Goal: Transaction & Acquisition: Purchase product/service

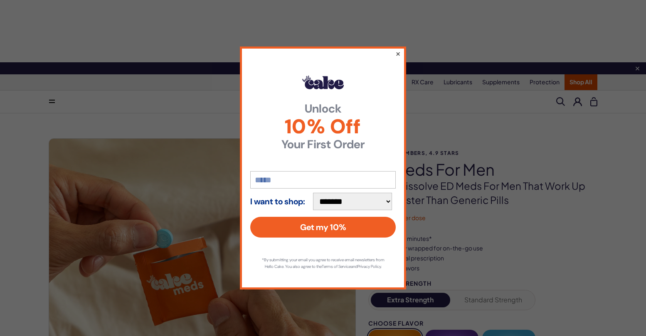
click at [399, 49] on button "×" at bounding box center [397, 54] width 5 height 10
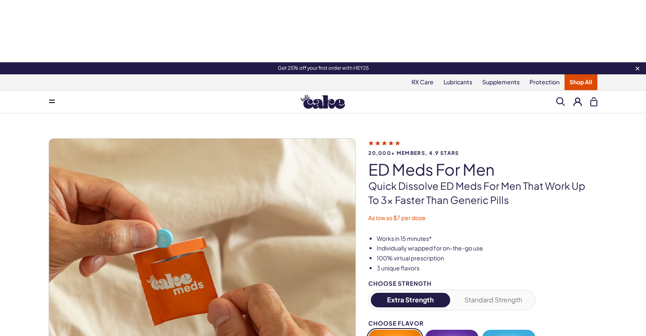
click at [575, 97] on button at bounding box center [577, 101] width 9 height 9
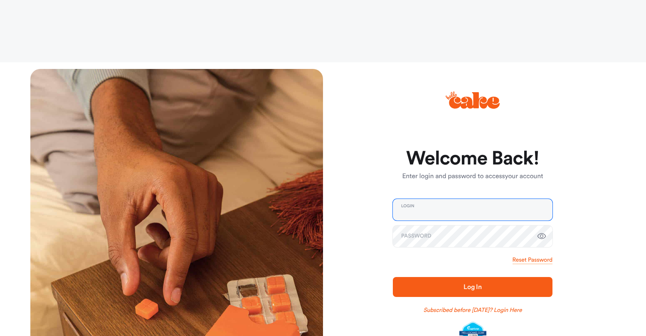
click at [437, 199] on input "email" at bounding box center [473, 210] width 160 height 22
type input "**********"
click at [462, 282] on span "Log In" at bounding box center [472, 287] width 133 height 10
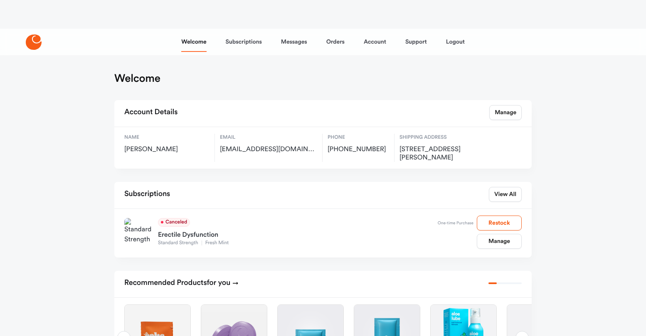
scroll to position [38, 0]
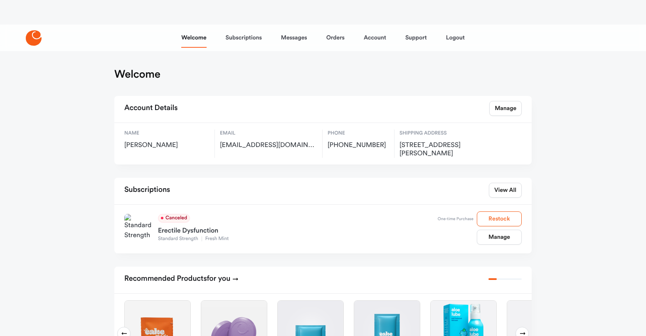
click at [502, 211] on button "Restock" at bounding box center [498, 218] width 45 height 15
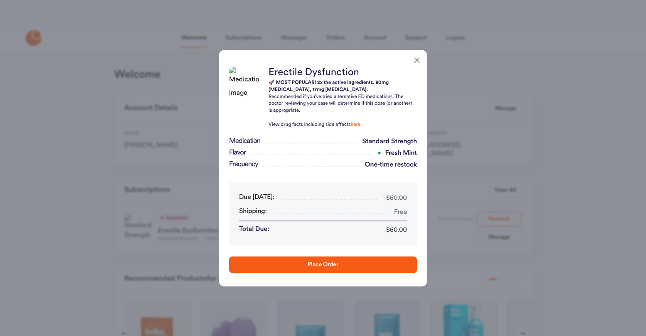
click at [418, 61] on icon "button" at bounding box center [416, 59] width 5 height 5
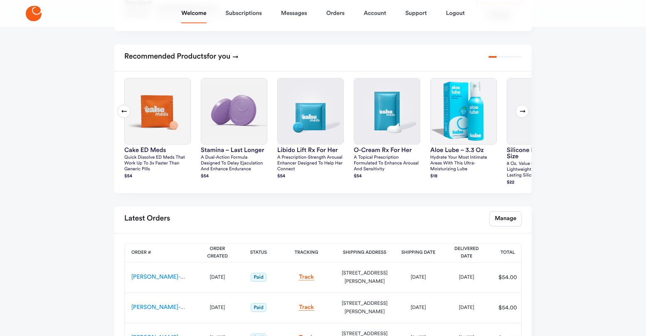
scroll to position [268, 0]
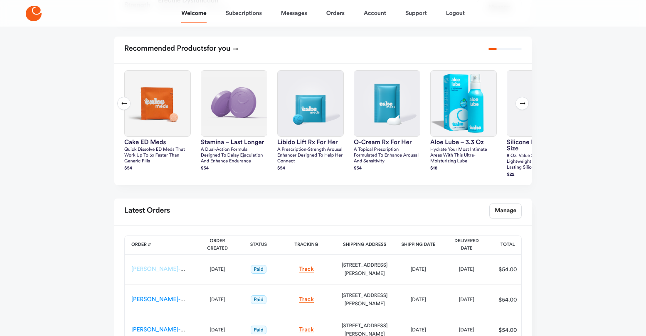
click at [162, 266] on link "HC-ED-CX-00053565" at bounding box center [174, 269] width 86 height 6
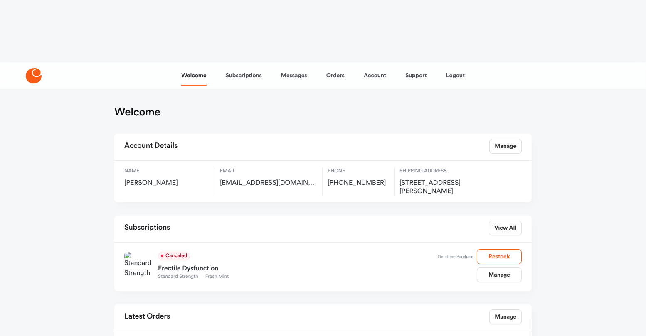
scroll to position [106, 0]
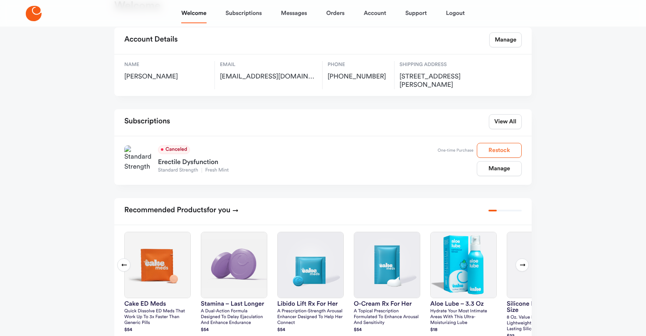
click at [492, 143] on button "Restock" at bounding box center [498, 150] width 45 height 15
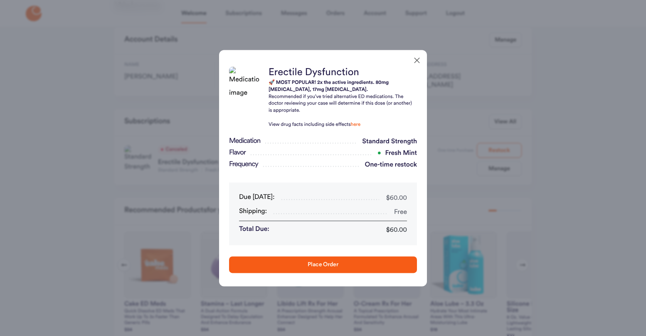
click at [416, 60] on icon "button" at bounding box center [416, 59] width 5 height 5
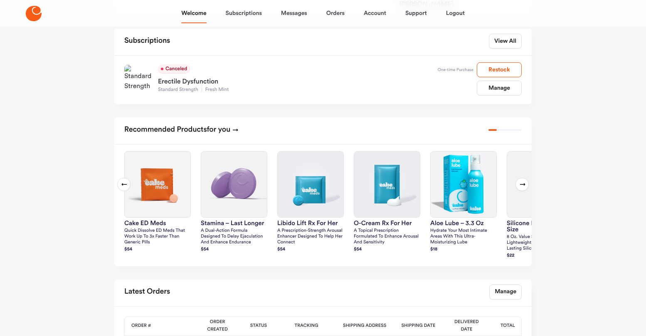
scroll to position [268, 0]
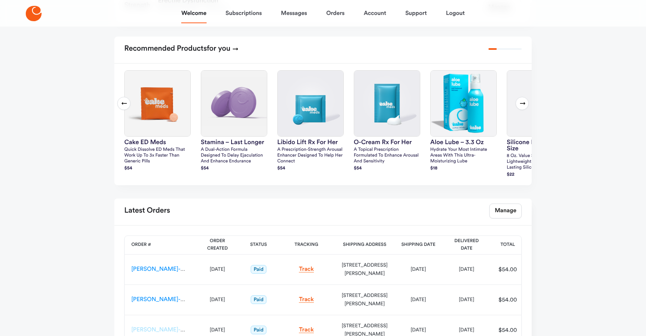
click at [158, 327] on link "HC-ED-CX-00024044" at bounding box center [174, 330] width 86 height 6
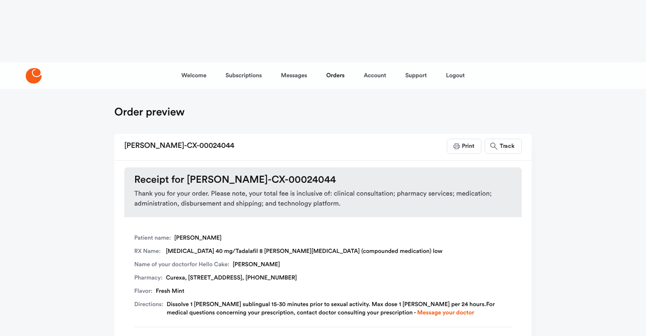
scroll to position [106, 0]
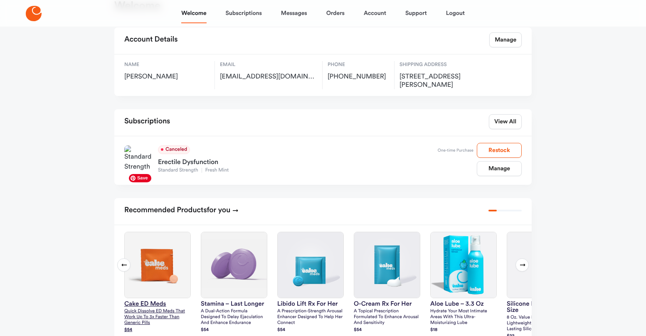
click at [152, 232] on img at bounding box center [158, 265] width 66 height 66
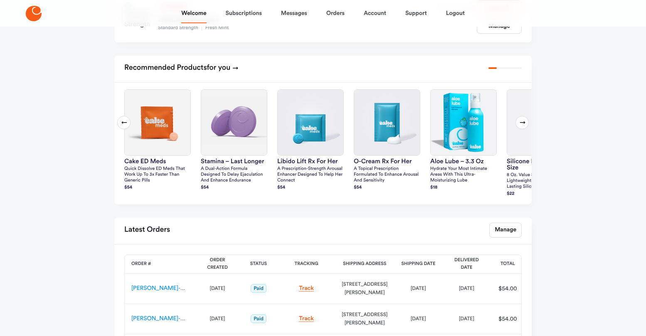
scroll to position [268, 0]
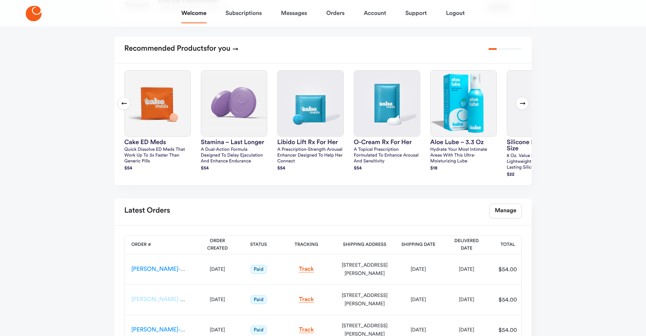
click at [168, 297] on link "HC-ED-CX-00053455" at bounding box center [174, 300] width 86 height 6
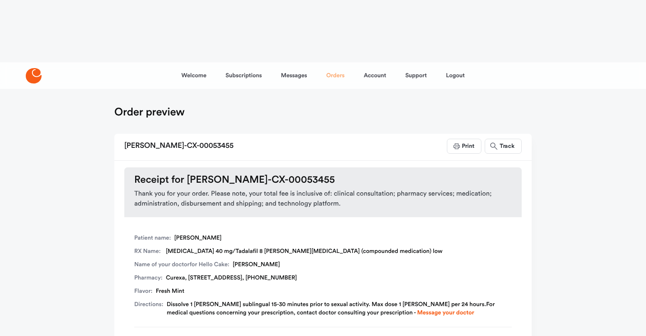
click at [335, 66] on link "Orders" at bounding box center [335, 76] width 18 height 20
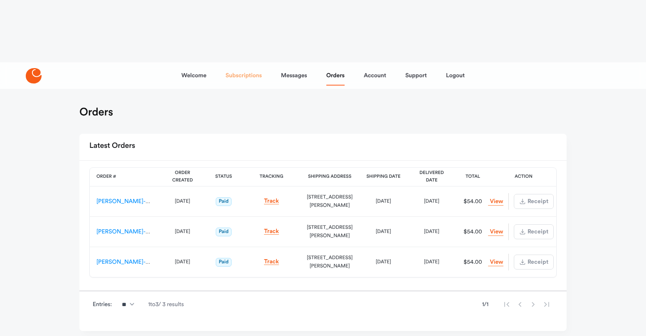
click at [246, 66] on link "Subscriptions" at bounding box center [244, 76] width 36 height 20
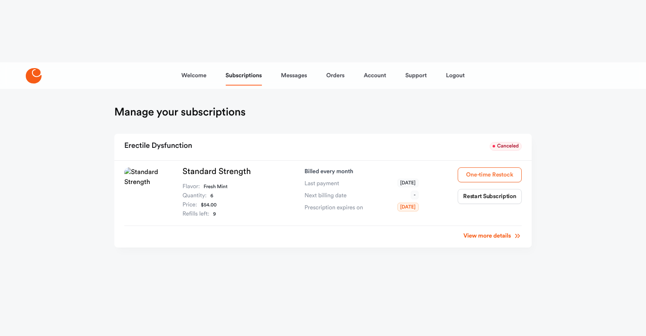
click at [473, 167] on button "One-time Restock" at bounding box center [489, 174] width 64 height 15
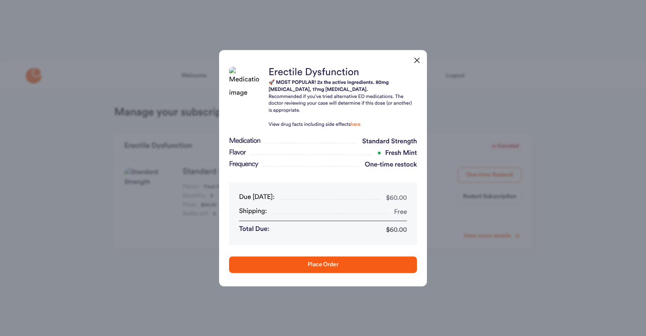
click at [329, 263] on span "Place Order" at bounding box center [322, 265] width 30 height 6
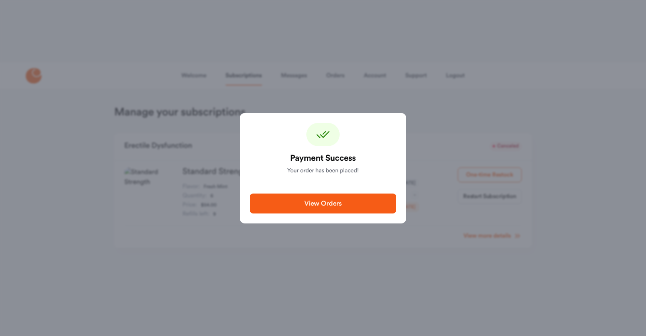
click at [313, 206] on span "View Orders" at bounding box center [322, 203] width 37 height 7
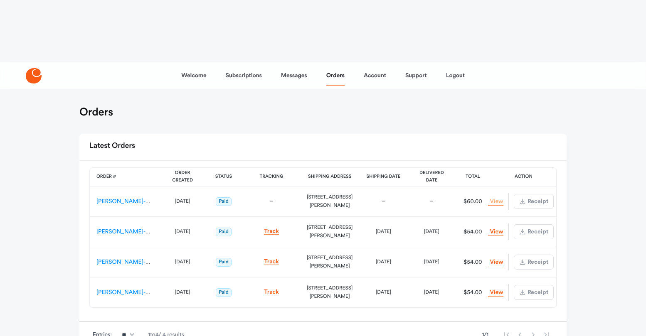
click at [494, 198] on link "View Order" at bounding box center [495, 202] width 15 height 8
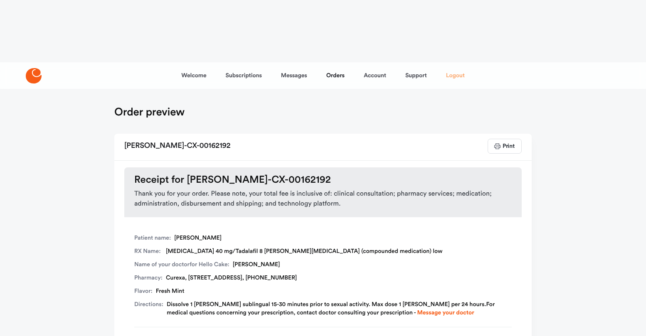
click at [451, 66] on link "Logout" at bounding box center [455, 76] width 19 height 20
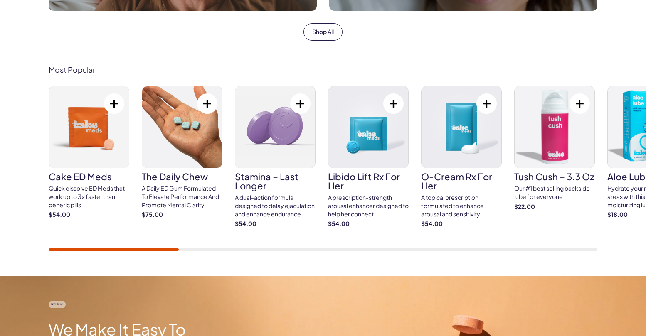
scroll to position [515, 0]
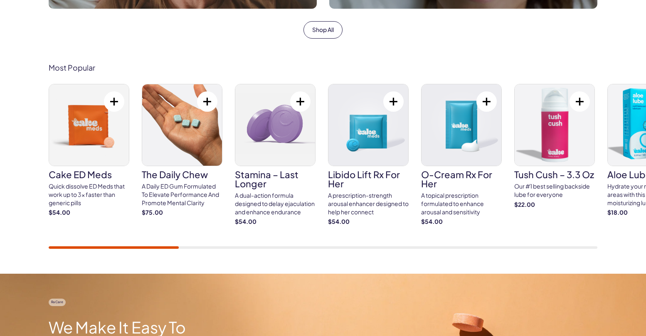
click at [84, 170] on h3 "Cake ED Meds" at bounding box center [89, 174] width 81 height 9
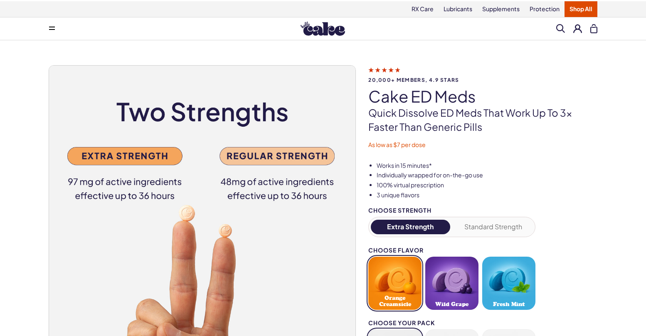
scroll to position [64, 0]
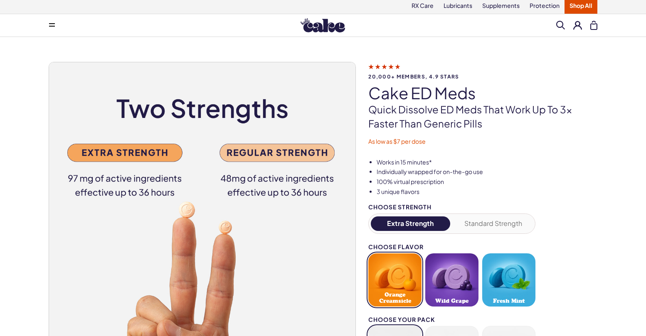
click at [502, 216] on button "Standard Strength" at bounding box center [493, 223] width 79 height 15
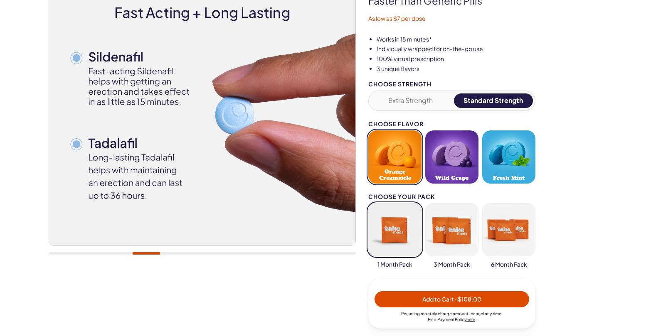
scroll to position [189, 0]
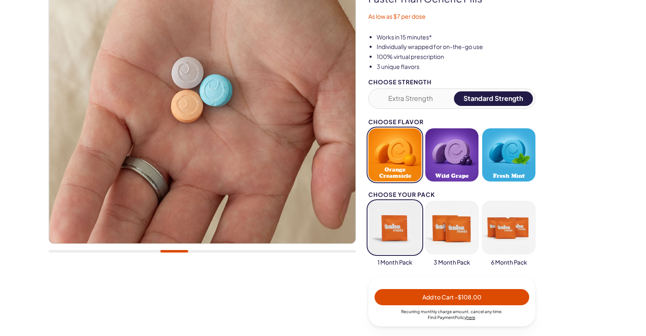
click at [399, 201] on button "button" at bounding box center [394, 227] width 53 height 53
click at [453, 201] on button "button" at bounding box center [451, 227] width 53 height 53
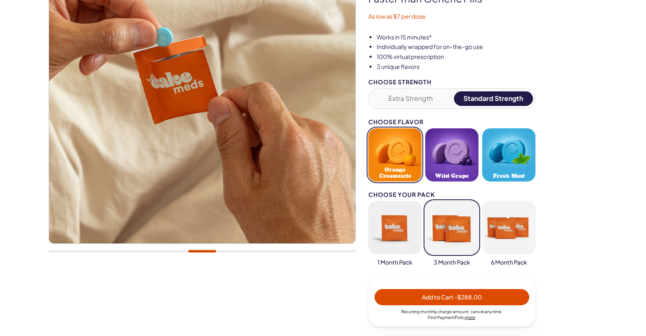
click at [389, 201] on button "button" at bounding box center [394, 227] width 53 height 53
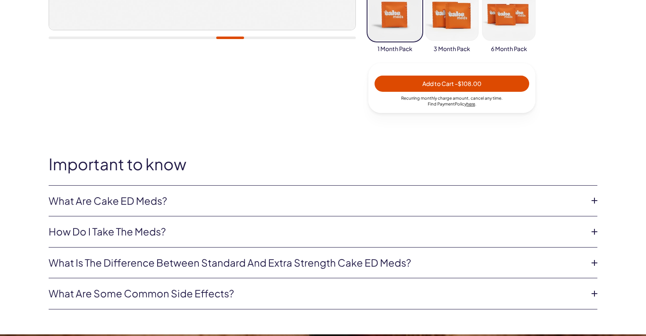
scroll to position [418, 0]
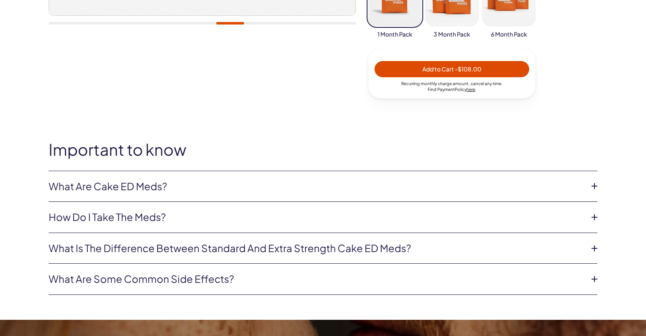
click at [548, 179] on link "What are Cake ED Meds?" at bounding box center [316, 186] width 535 height 14
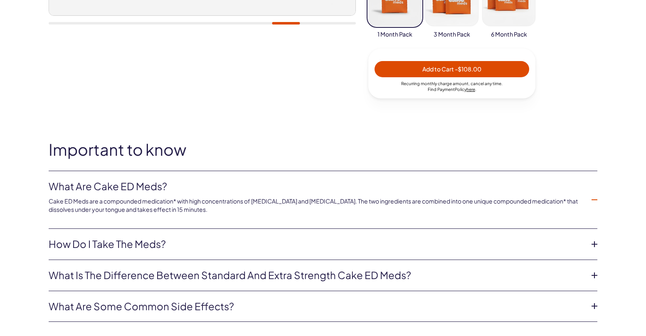
click at [542, 237] on link "How do I take the meds?" at bounding box center [316, 244] width 535 height 14
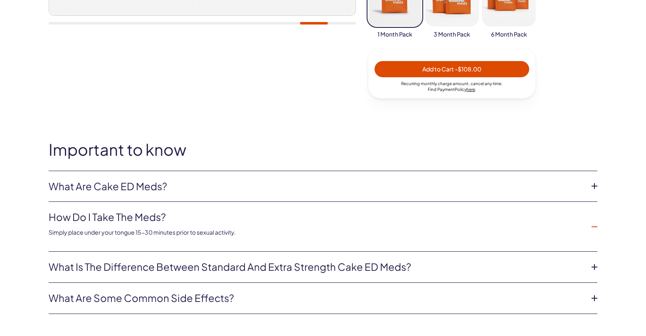
click at [537, 260] on link "What is the difference between Standard and Extra Strength Cake ED meds?" at bounding box center [316, 267] width 535 height 14
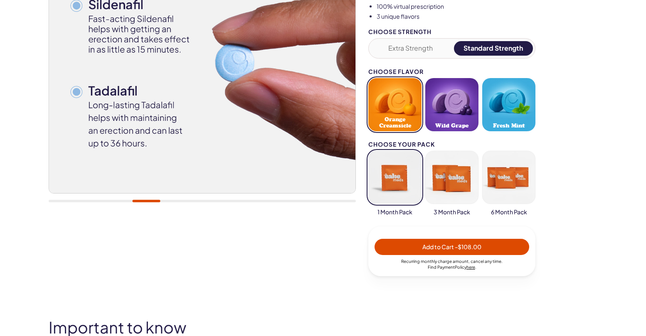
scroll to position [243, 0]
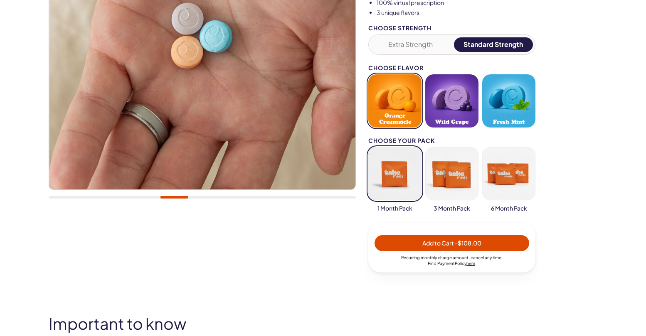
click at [456, 239] on span "- $108.00" at bounding box center [467, 242] width 27 height 7
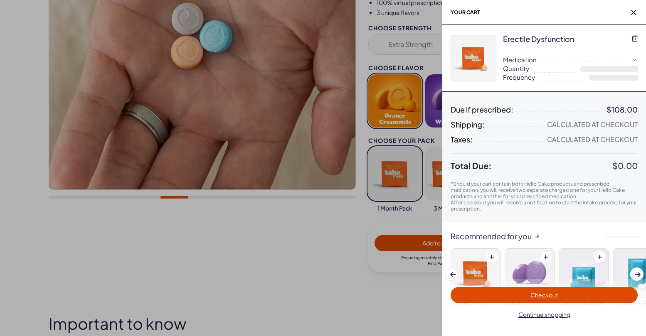
select select "*"
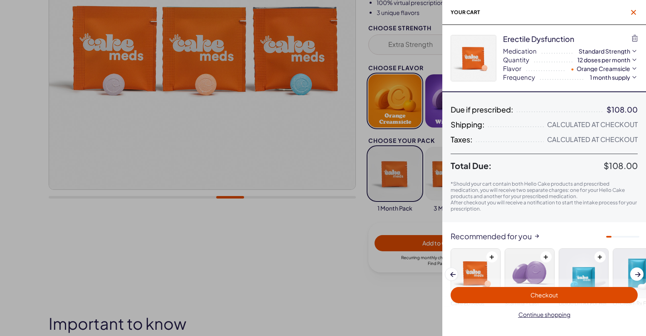
click at [631, 13] on icon "button" at bounding box center [633, 12] width 5 height 5
